Goal: Task Accomplishment & Management: Manage account settings

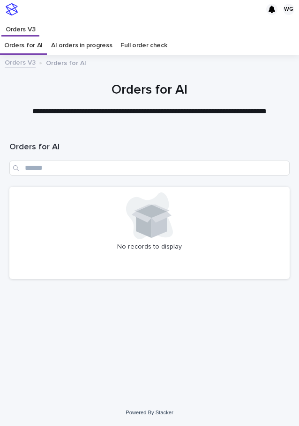
click at [43, 293] on div "Loading... Saving… Loading... Saving… Orders for AI No records to display" at bounding box center [149, 253] width 289 height 245
click at [46, 375] on div "Loading... Saving… Loading... Saving… Orders for AI No records to display" at bounding box center [149, 253] width 289 height 245
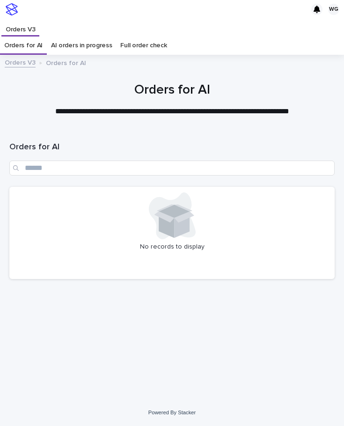
click at [28, 257] on div "No records to display" at bounding box center [171, 233] width 325 height 92
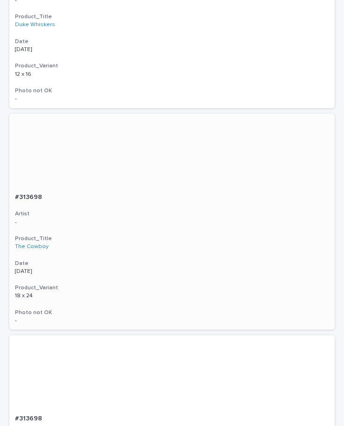
scroll to position [1045, 0]
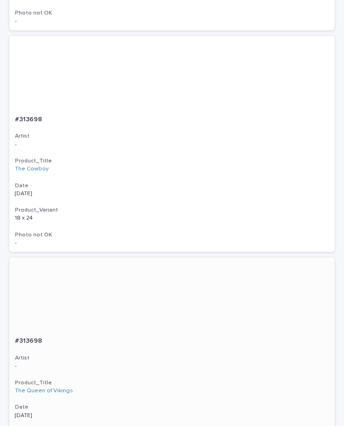
click at [194, 347] on div "#313698 #313698 Artist - Product_Title The Queen of Vikings Date [DATE] Product…" at bounding box center [171, 403] width 325 height 142
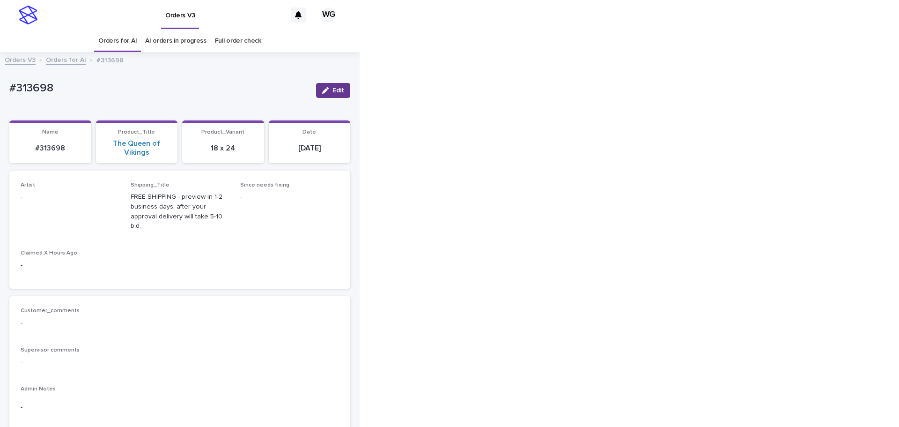
click at [298, 92] on div "button" at bounding box center [327, 90] width 10 height 7
type input "**"
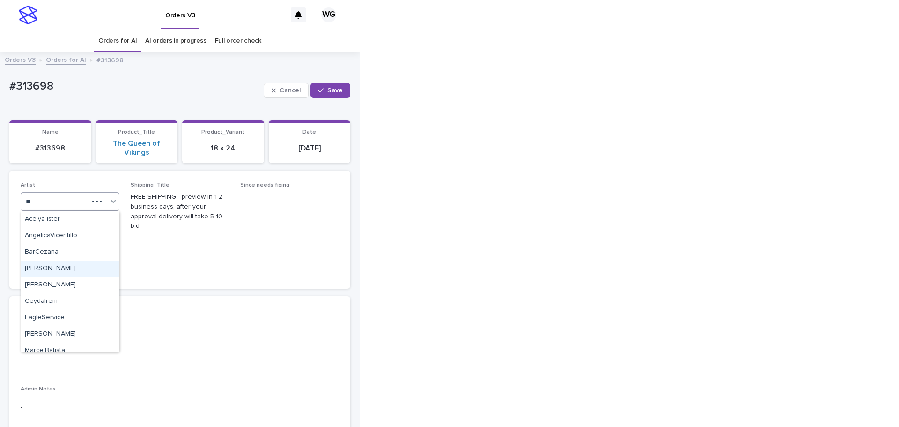
click at [80, 269] on div "[PERSON_NAME]" at bounding box center [70, 268] width 98 height 16
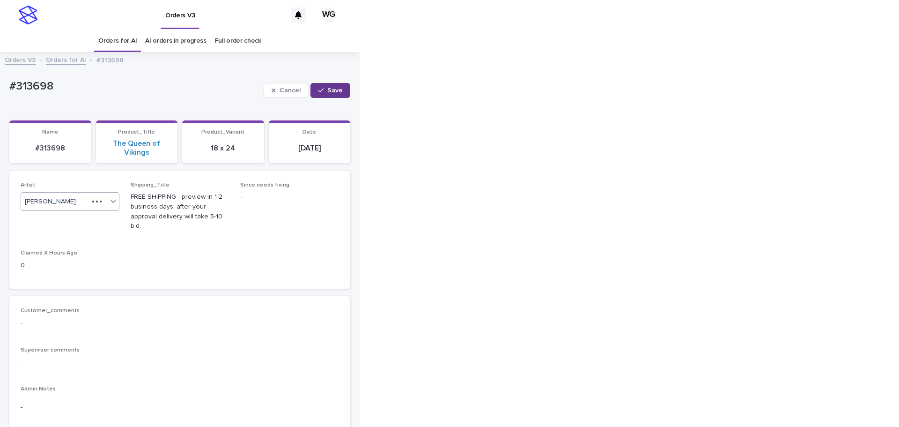
click at [298, 90] on span "Save" at bounding box center [334, 90] width 15 height 7
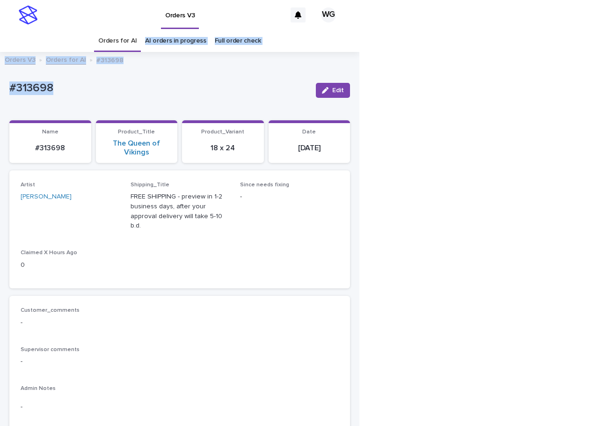
click at [37, 85] on p "#313698" at bounding box center [158, 88] width 299 height 14
click at [106, 33] on link "Orders for AI" at bounding box center [117, 41] width 38 height 22
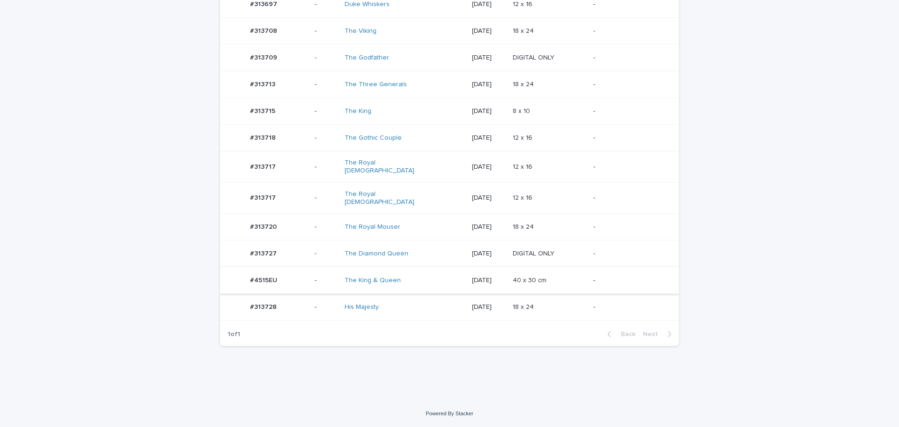
scroll to position [208, 0]
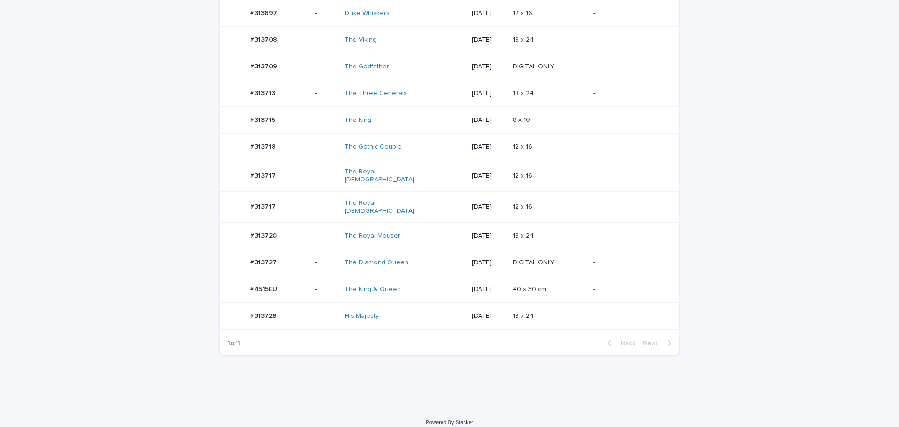
click at [549, 285] on p at bounding box center [549, 289] width 73 height 8
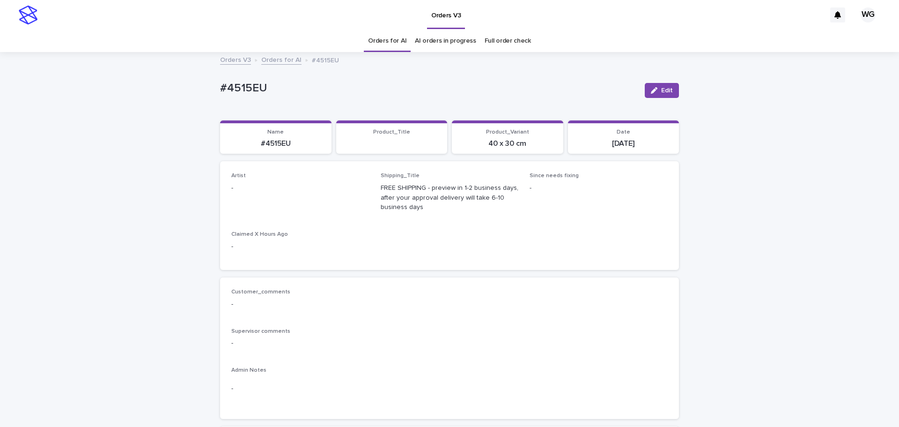
click at [656, 87] on div "button" at bounding box center [656, 90] width 10 height 7
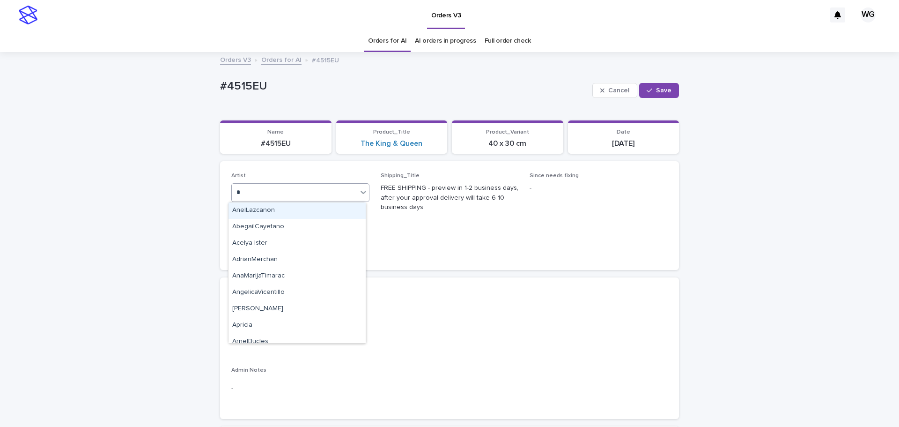
type input "**"
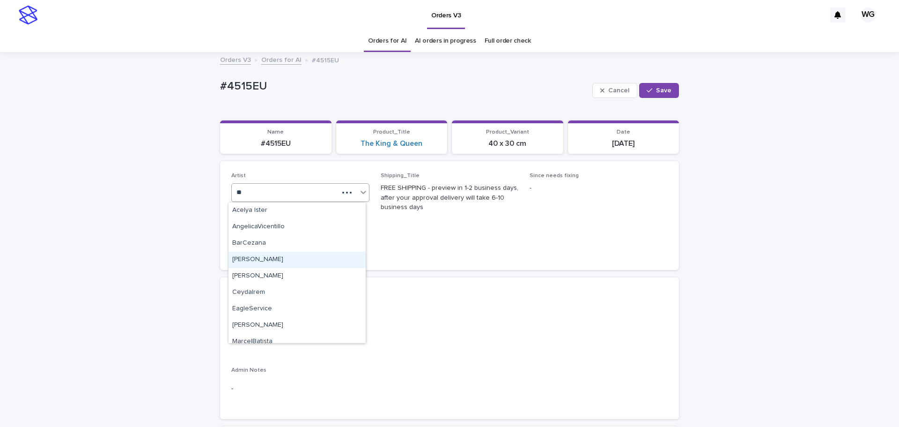
click at [281, 260] on div "[PERSON_NAME]" at bounding box center [297, 259] width 137 height 16
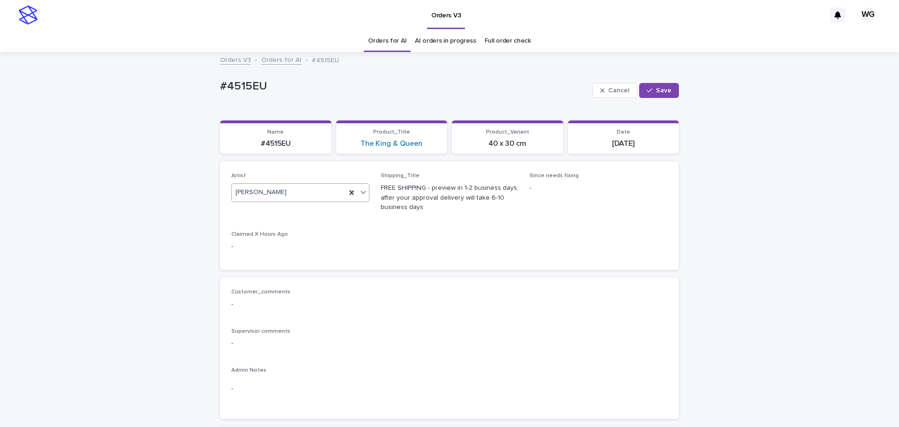
click at [648, 90] on icon "button" at bounding box center [650, 90] width 6 height 4
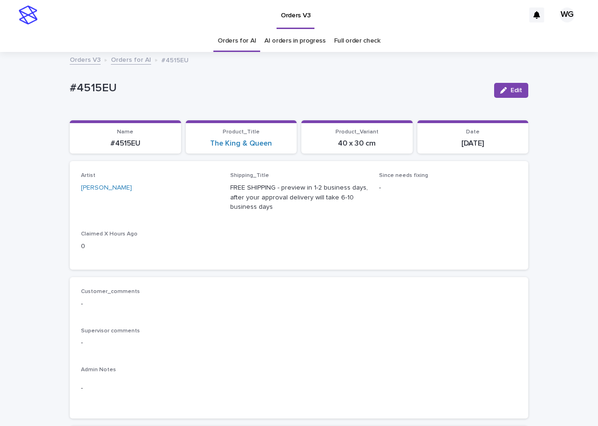
click at [85, 79] on div "#4515EU Edit" at bounding box center [299, 90] width 459 height 37
copy div "#4515EU Edit Sorry, there was an error saving your record. Please try again. Pl…"
click at [85, 79] on div "#4515EU Edit" at bounding box center [299, 90] width 459 height 37
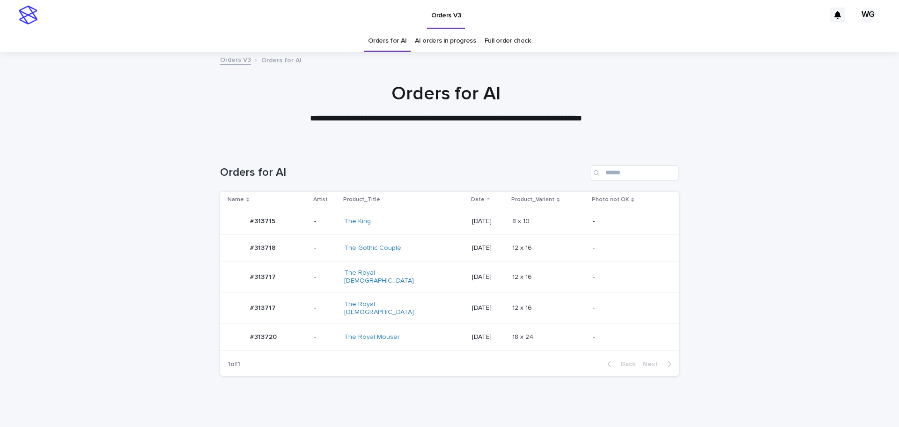
click at [557, 304] on p at bounding box center [548, 308] width 73 height 8
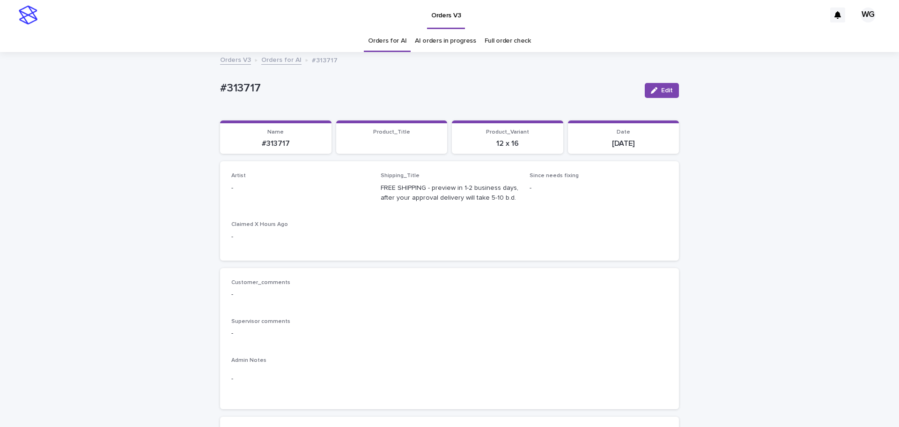
click at [671, 91] on button "Edit" at bounding box center [662, 90] width 34 height 15
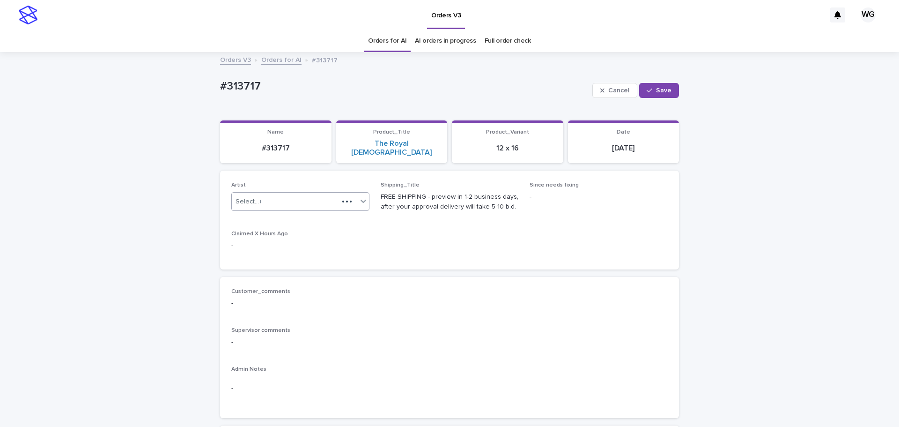
type input "**"
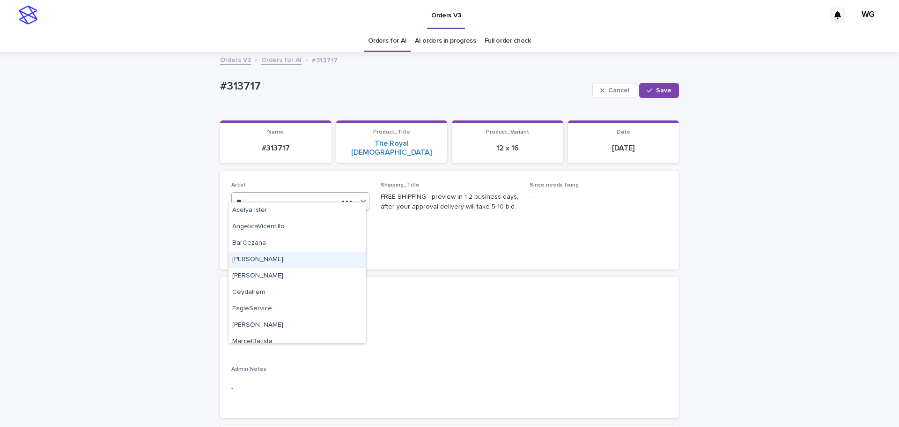
click at [299, 258] on div "[PERSON_NAME]" at bounding box center [297, 259] width 137 height 16
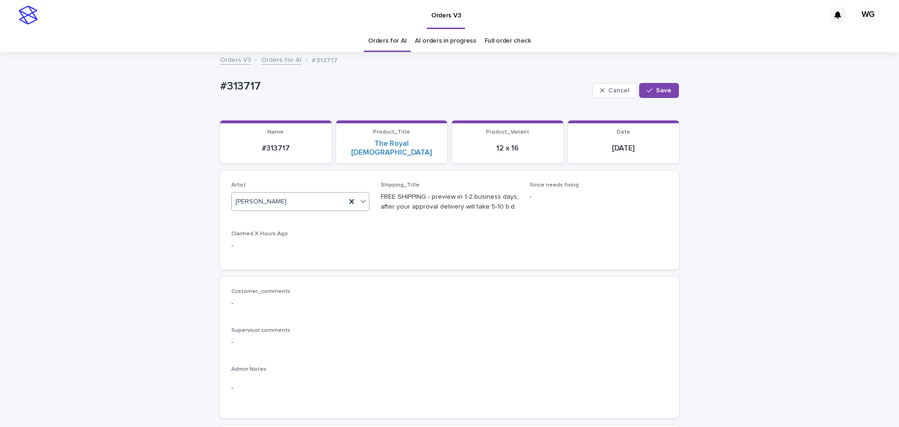
click at [648, 92] on icon "button" at bounding box center [650, 90] width 6 height 7
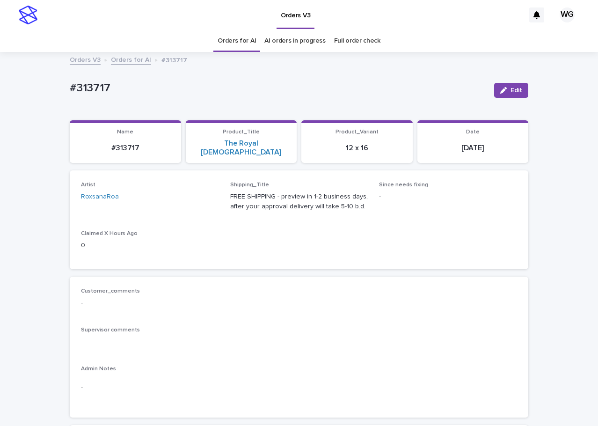
click at [94, 88] on p "#313717" at bounding box center [278, 88] width 417 height 14
copy p "313717"
click at [94, 88] on p "#313717" at bounding box center [278, 88] width 417 height 14
